Goal: Task Accomplishment & Management: Complete application form

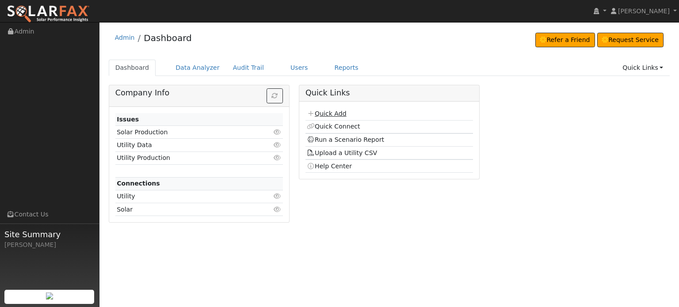
click at [327, 111] on link "Quick Add" at bounding box center [326, 113] width 39 height 7
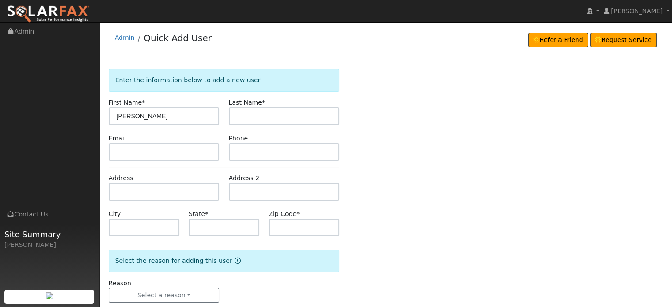
type input "[PERSON_NAME]"
type input "Smith"
click at [115, 186] on input "text" at bounding box center [164, 192] width 111 height 18
type input "2"
type input "13900 Lake Valley Drive"
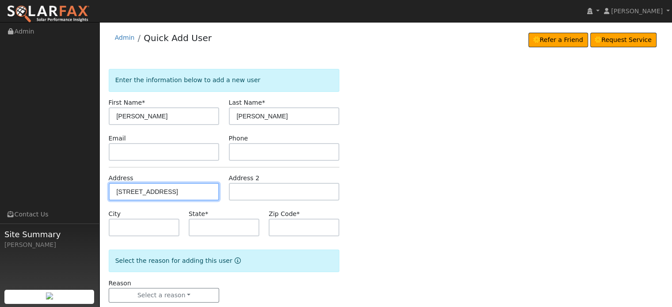
type input "Auburn"
type input "CA"
type input "95602"
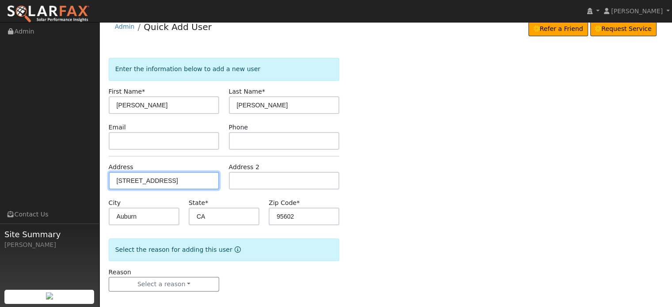
scroll to position [17, 0]
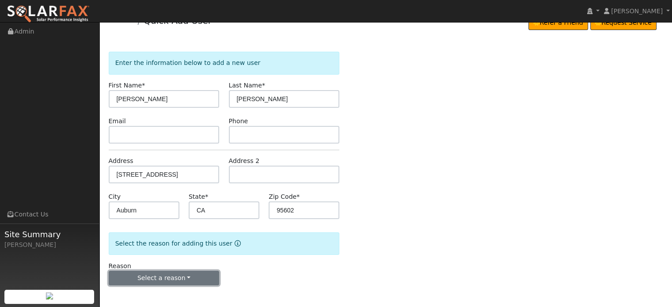
click at [159, 276] on button "Select a reason" at bounding box center [164, 278] width 111 height 15
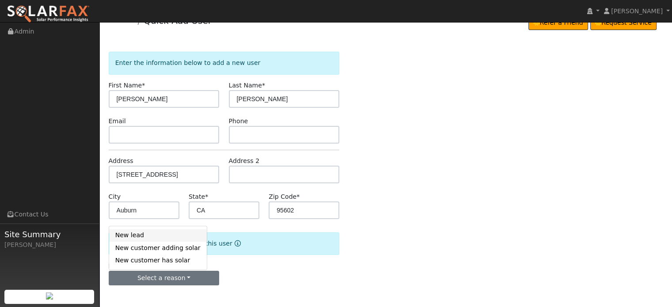
click at [131, 235] on link "New lead" at bounding box center [158, 235] width 98 height 12
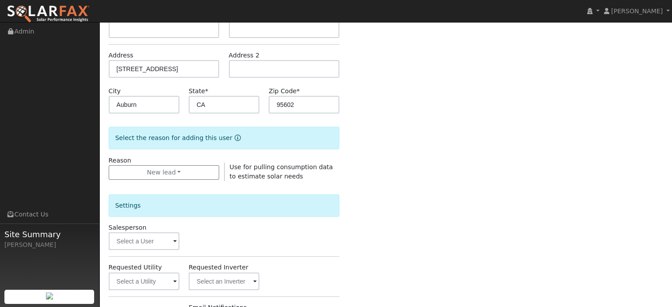
scroll to position [264, 0]
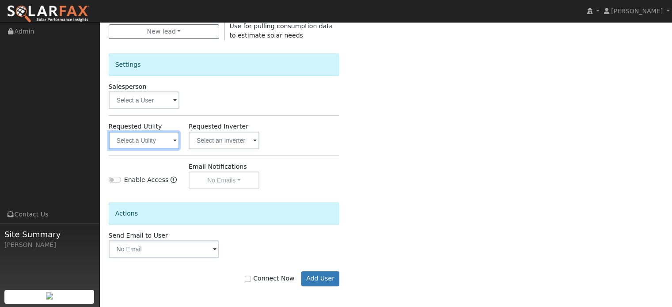
click at [143, 143] on input "text" at bounding box center [144, 141] width 71 height 18
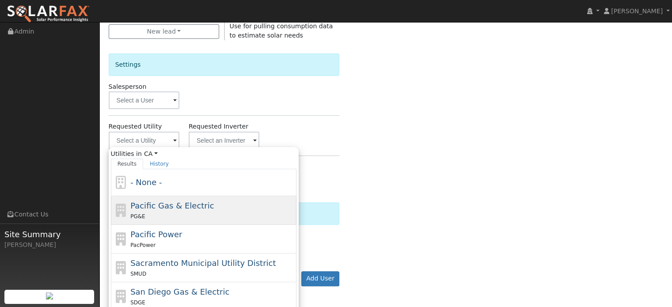
click at [143, 209] on div "Pacific Gas & Electric PG&E" at bounding box center [212, 210] width 164 height 21
type input "Pacific Gas & Electric"
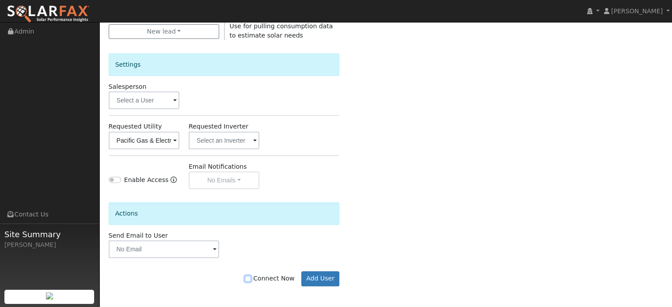
click at [251, 281] on input "Connect Now" at bounding box center [248, 279] width 6 height 6
checkbox input "true"
click at [327, 281] on button "Add User" at bounding box center [320, 278] width 38 height 15
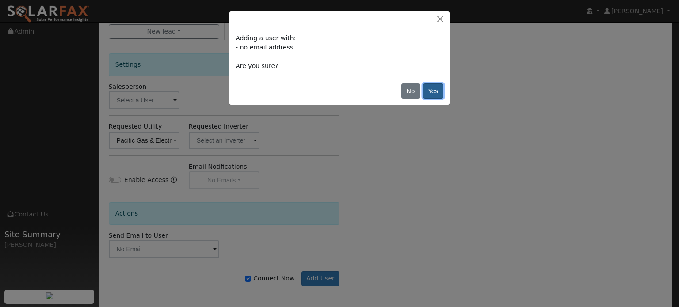
click at [438, 93] on button "Yes" at bounding box center [433, 91] width 20 height 15
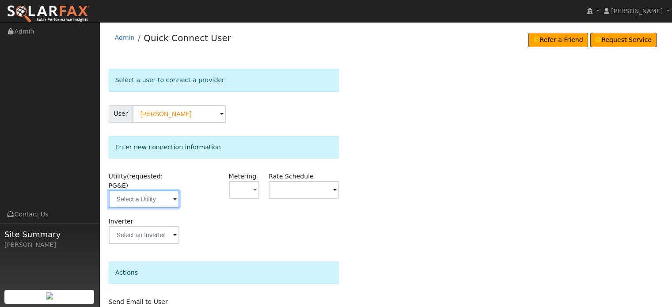
click at [143, 190] on input "text" at bounding box center [144, 199] width 71 height 18
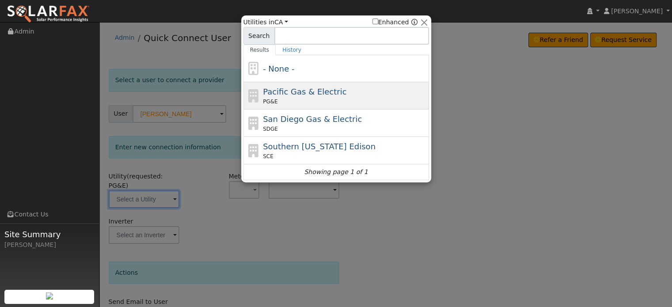
click at [299, 94] on span "Pacific Gas & Electric" at bounding box center [305, 91] width 84 height 9
type input "PG&E"
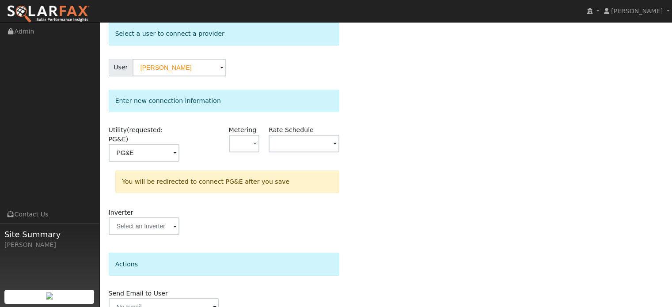
scroll to position [82, 0]
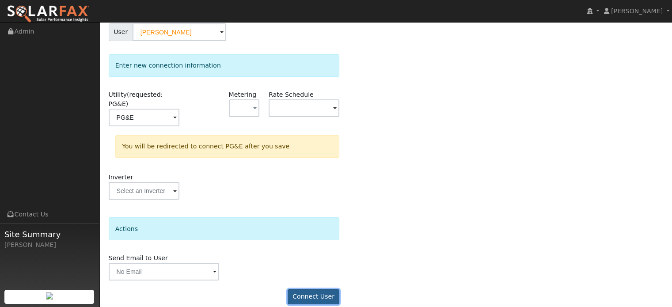
click at [315, 289] on button "Connect User" at bounding box center [314, 296] width 52 height 15
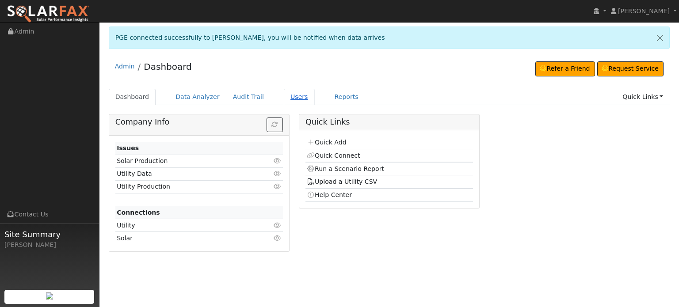
click at [284, 99] on link "Users" at bounding box center [299, 97] width 31 height 16
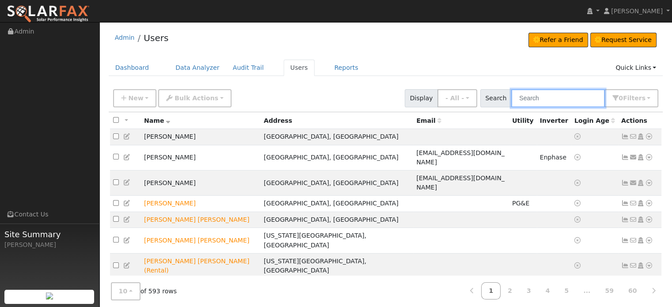
click at [548, 98] on input "text" at bounding box center [558, 98] width 94 height 18
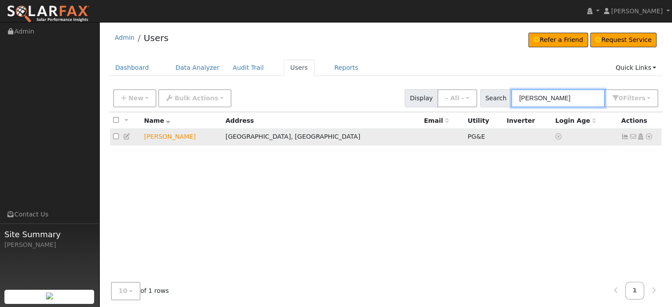
type input "[PERSON_NAME]"
click at [628, 137] on icon at bounding box center [625, 136] width 8 height 6
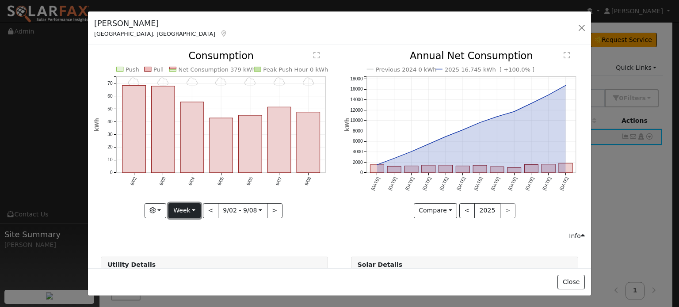
click at [191, 203] on button "Week" at bounding box center [184, 210] width 32 height 15
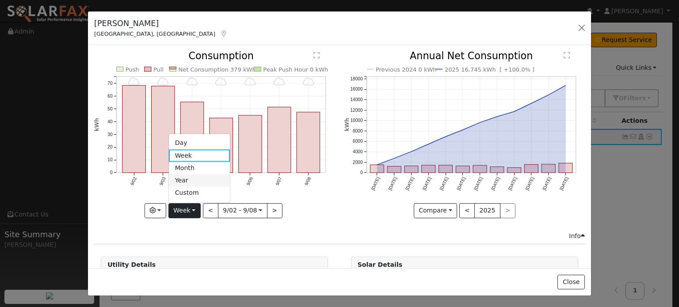
click at [178, 176] on link "Year" at bounding box center [199, 181] width 61 height 12
type input "2024-09-01"
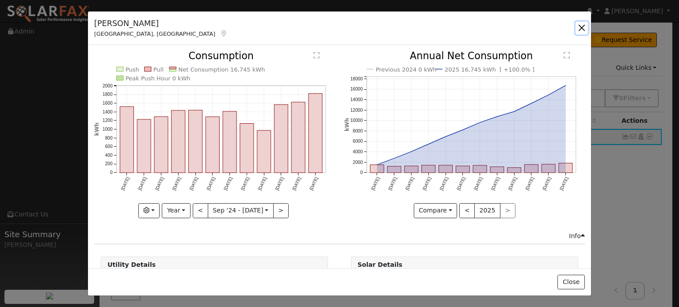
click at [579, 26] on button "button" at bounding box center [581, 28] width 12 height 12
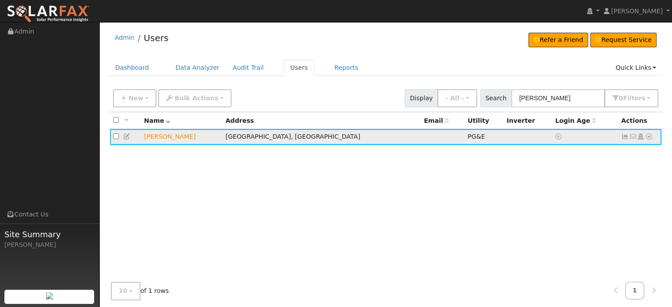
click at [650, 137] on icon at bounding box center [649, 136] width 8 height 6
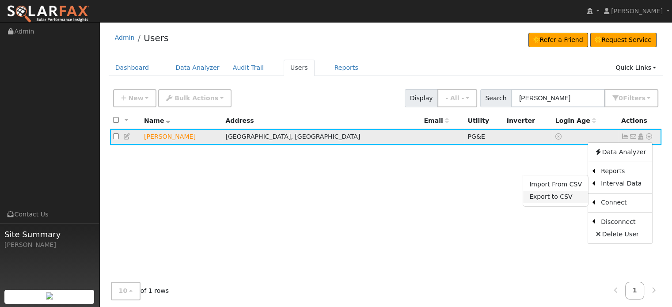
click at [556, 198] on link "Export to CSV" at bounding box center [555, 197] width 65 height 12
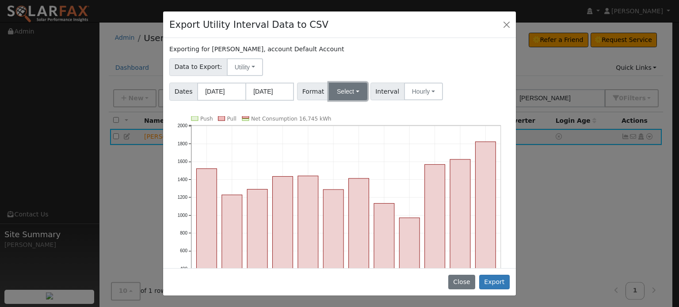
click at [337, 90] on button "Select" at bounding box center [348, 92] width 38 height 18
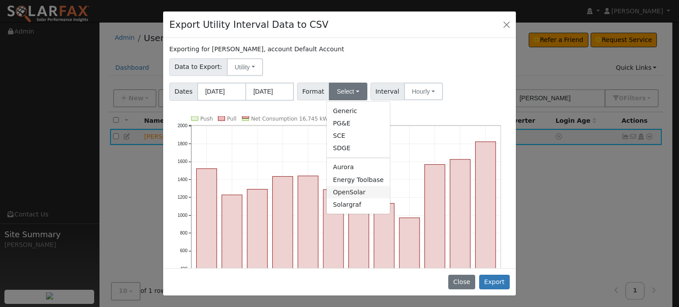
click at [341, 190] on link "OpenSolar" at bounding box center [358, 192] width 63 height 12
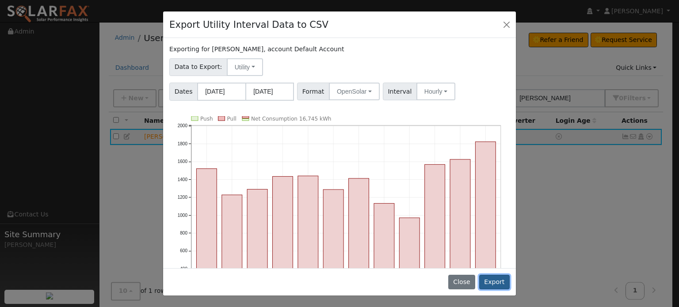
click at [497, 284] on button "Export" at bounding box center [494, 282] width 30 height 15
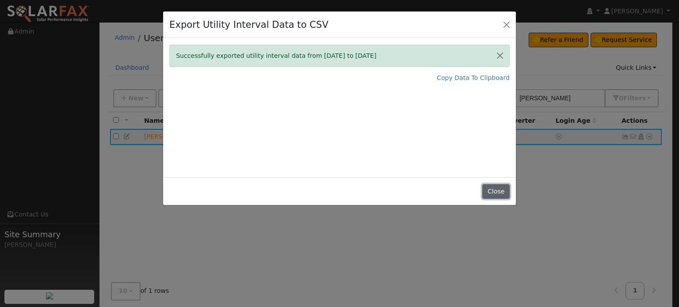
click at [504, 192] on button "Close" at bounding box center [495, 191] width 27 height 15
